Goal: Task Accomplishment & Management: Manage account settings

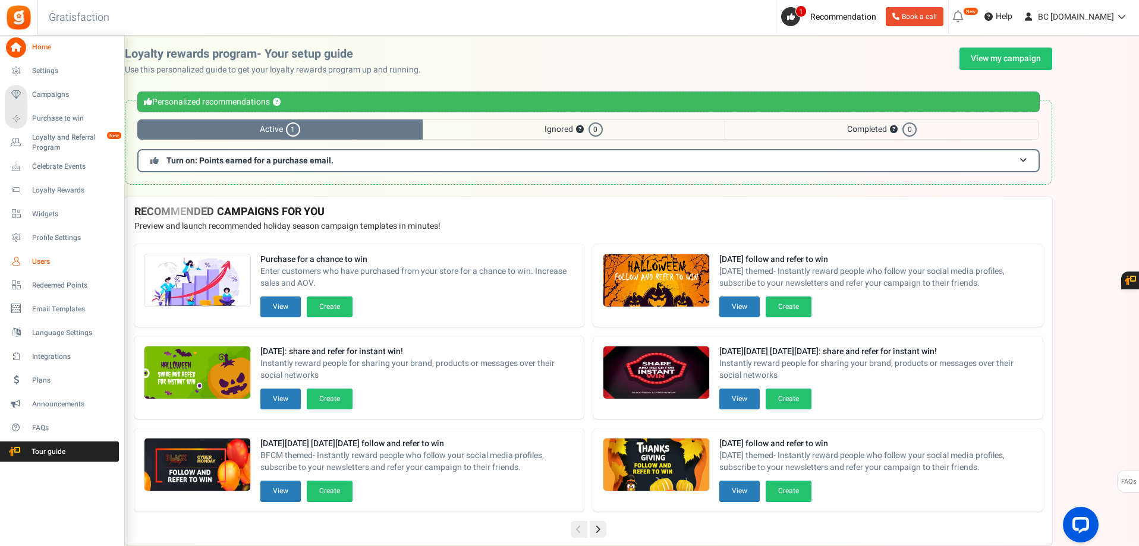
click at [21, 259] on icon at bounding box center [16, 262] width 20 height 20
click at [21, 256] on icon at bounding box center [16, 262] width 20 height 20
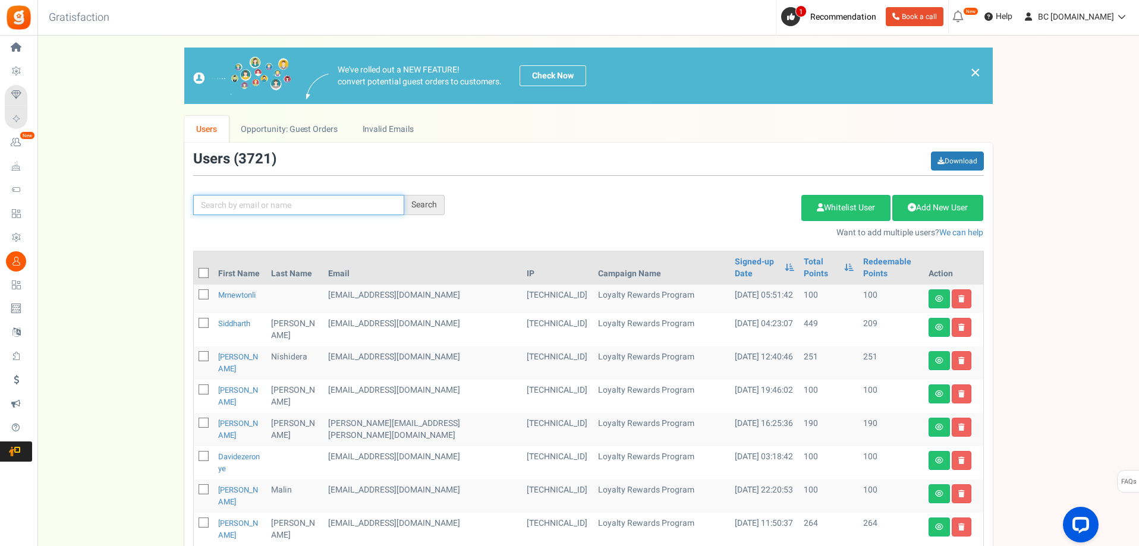
click at [249, 209] on input "text" at bounding box center [298, 205] width 211 height 20
paste input "ryanandylafleur@gmail.com"
type input "ryanandylafleur@gmail.com"
click at [422, 197] on div "Search" at bounding box center [424, 205] width 40 height 20
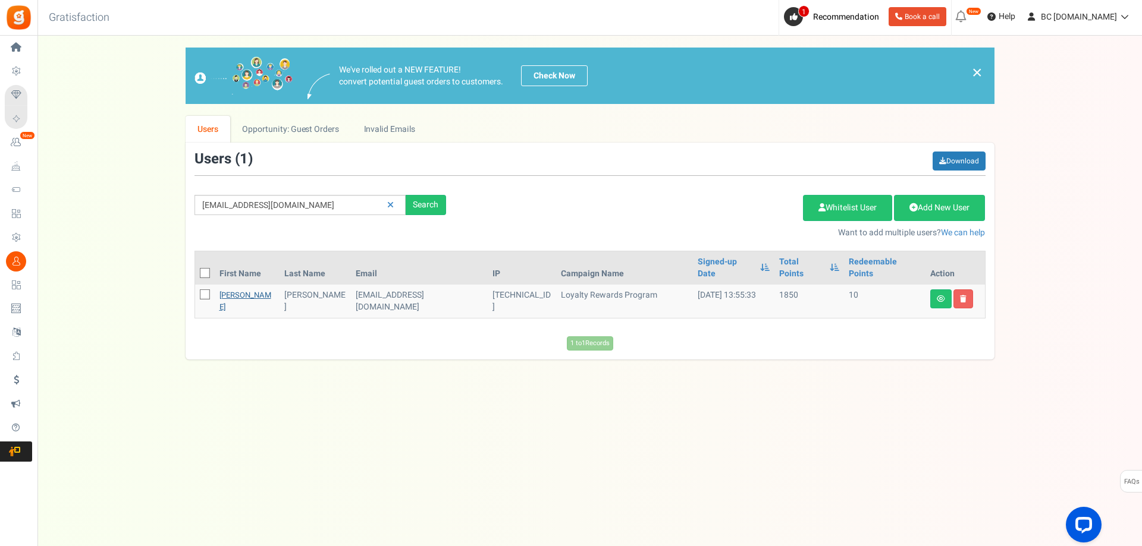
click at [230, 290] on link "Ryan" at bounding box center [245, 301] width 52 height 23
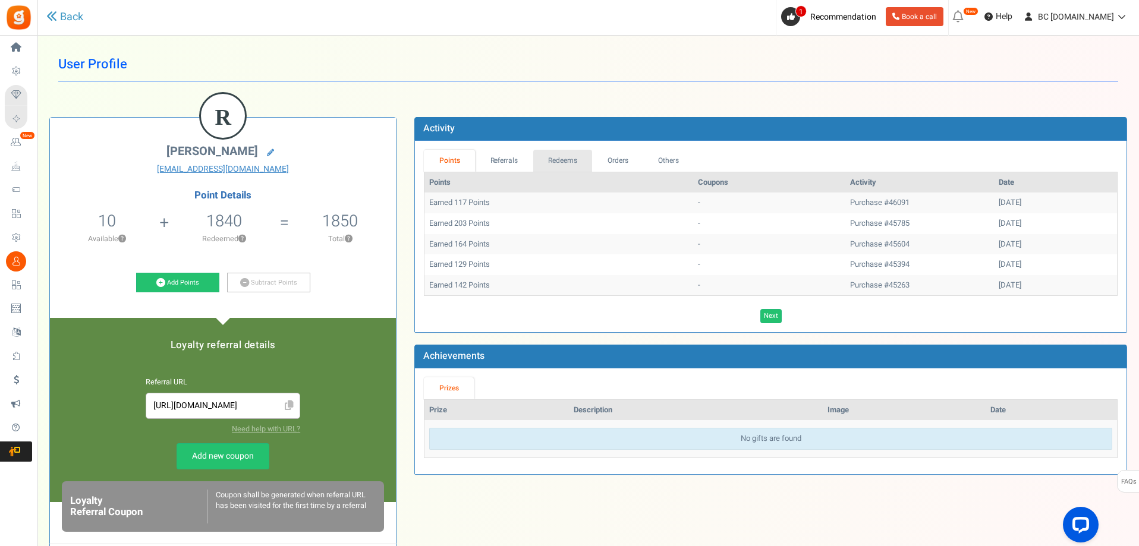
click at [554, 152] on link "Redeems" at bounding box center [562, 161] width 59 height 22
